Goal: Task Accomplishment & Management: Manage account settings

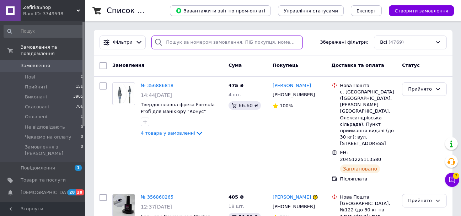
click at [167, 42] on input "search" at bounding box center [226, 43] width 151 height 14
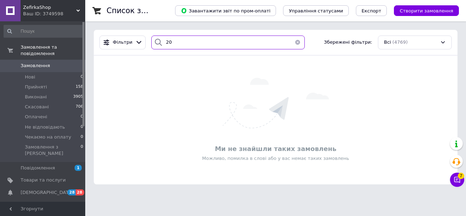
type input "2"
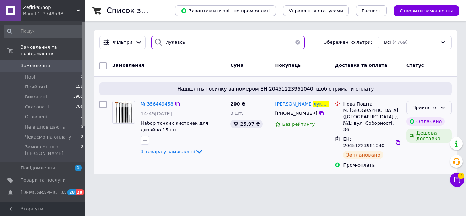
type input "лукавсь"
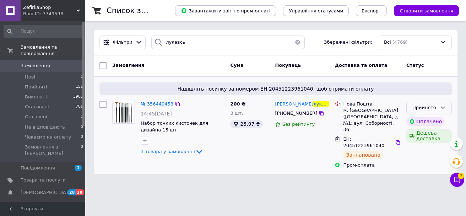
click at [444, 107] on icon at bounding box center [443, 108] width 6 height 6
click at [422, 138] on li "Скасовано" at bounding box center [429, 135] width 45 height 13
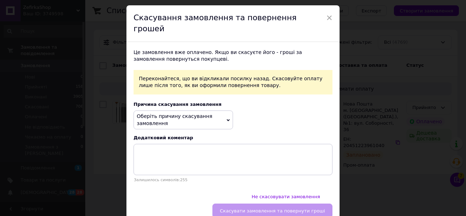
scroll to position [30, 0]
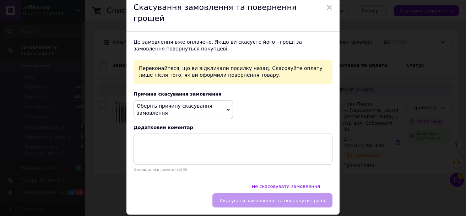
click at [197, 104] on span "Оберіть причину скасування замовлення" at bounding box center [184, 109] width 100 height 19
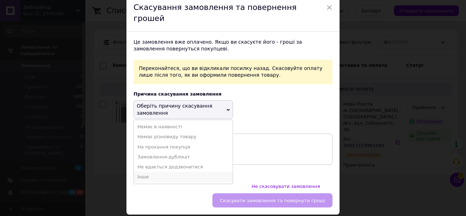
click at [173, 172] on li "Інше" at bounding box center [183, 177] width 99 height 10
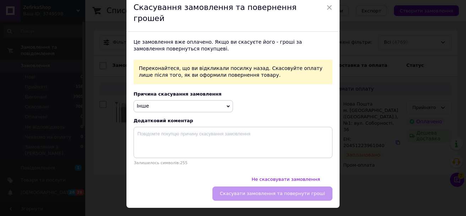
scroll to position [23, 0]
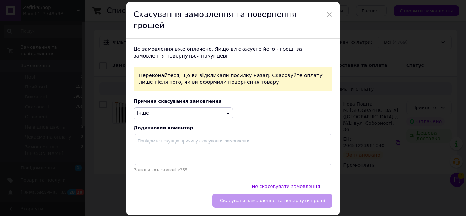
click at [167, 107] on span "Інше" at bounding box center [184, 113] width 100 height 12
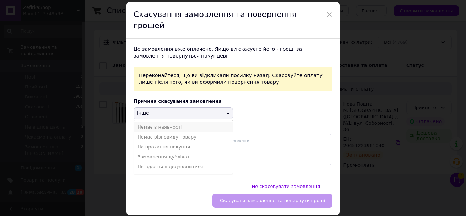
click at [166, 122] on li "Немає в наявності" at bounding box center [183, 127] width 99 height 10
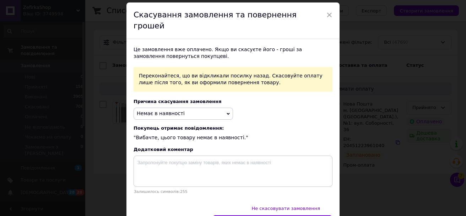
scroll to position [45, 0]
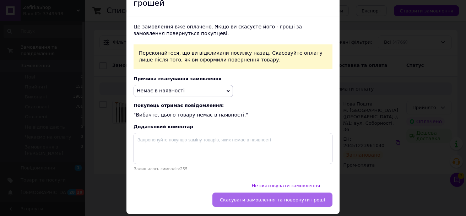
click at [256, 197] on span "Скасувати замовлення та повернути гроші" at bounding box center [272, 199] width 105 height 5
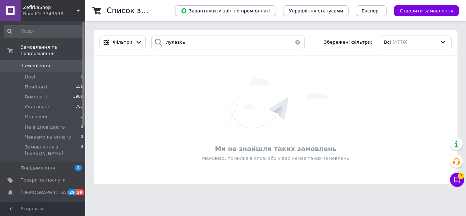
click at [297, 42] on button "button" at bounding box center [298, 43] width 14 height 14
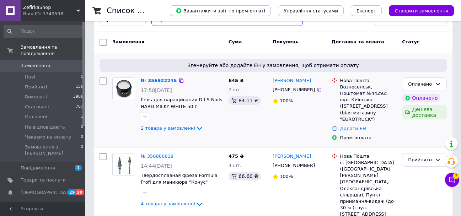
scroll to position [36, 0]
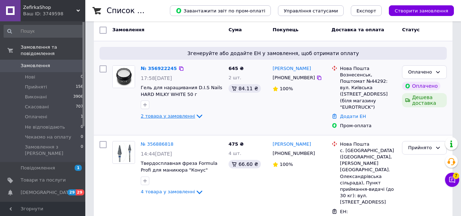
click at [174, 117] on span "2 товара у замовленні" at bounding box center [168, 115] width 54 height 5
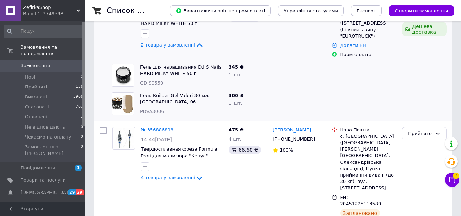
scroll to position [71, 0]
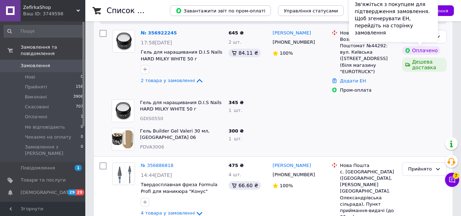
click at [416, 32] on div "Зв'яжіться з покупцем для підтвердження замовлення. Щоб згенерувати ЕН, перейді…" at bounding box center [393, 18] width 89 height 47
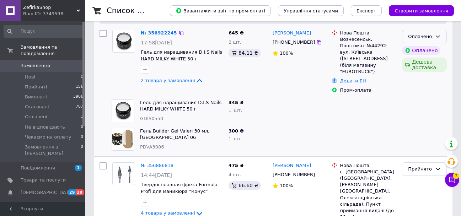
click at [443, 38] on div "Оплачено" at bounding box center [424, 37] width 45 height 14
click at [417, 51] on li "Прийнято" at bounding box center [424, 51] width 44 height 13
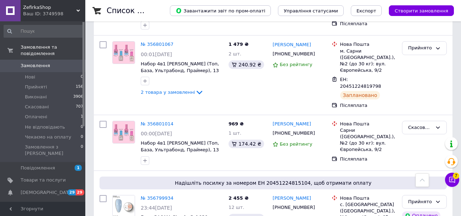
scroll to position [569, 0]
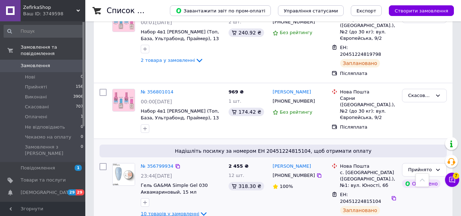
click at [178, 211] on span "10 товарів у замовленні" at bounding box center [170, 213] width 59 height 5
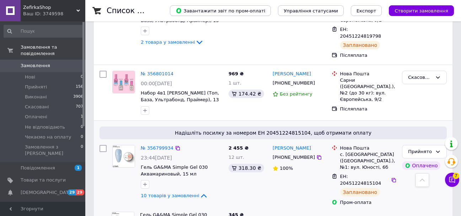
scroll to position [533, 0]
